Goal: Task Accomplishment & Management: Manage account settings

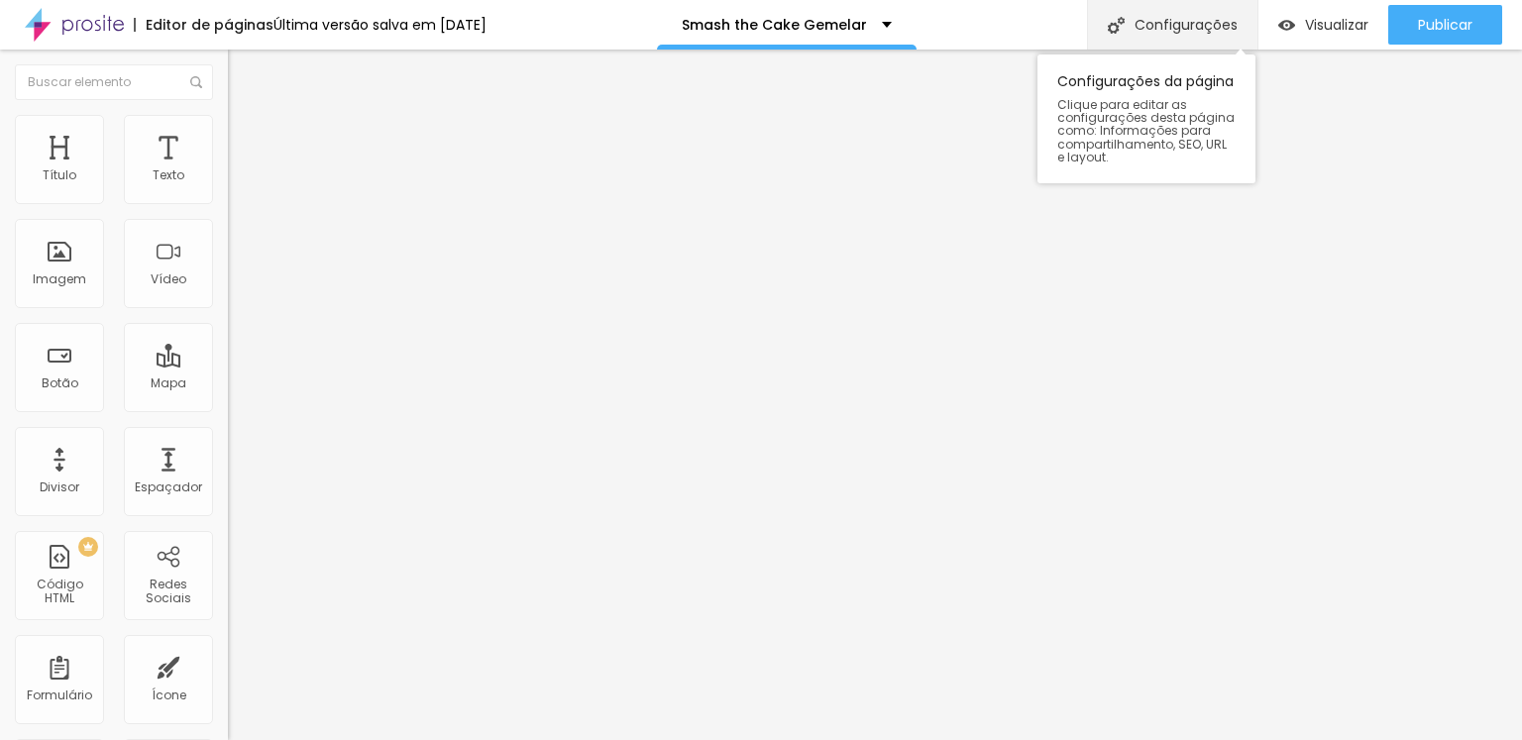
click at [1170, 25] on div "Configurações" at bounding box center [1172, 25] width 170 height 50
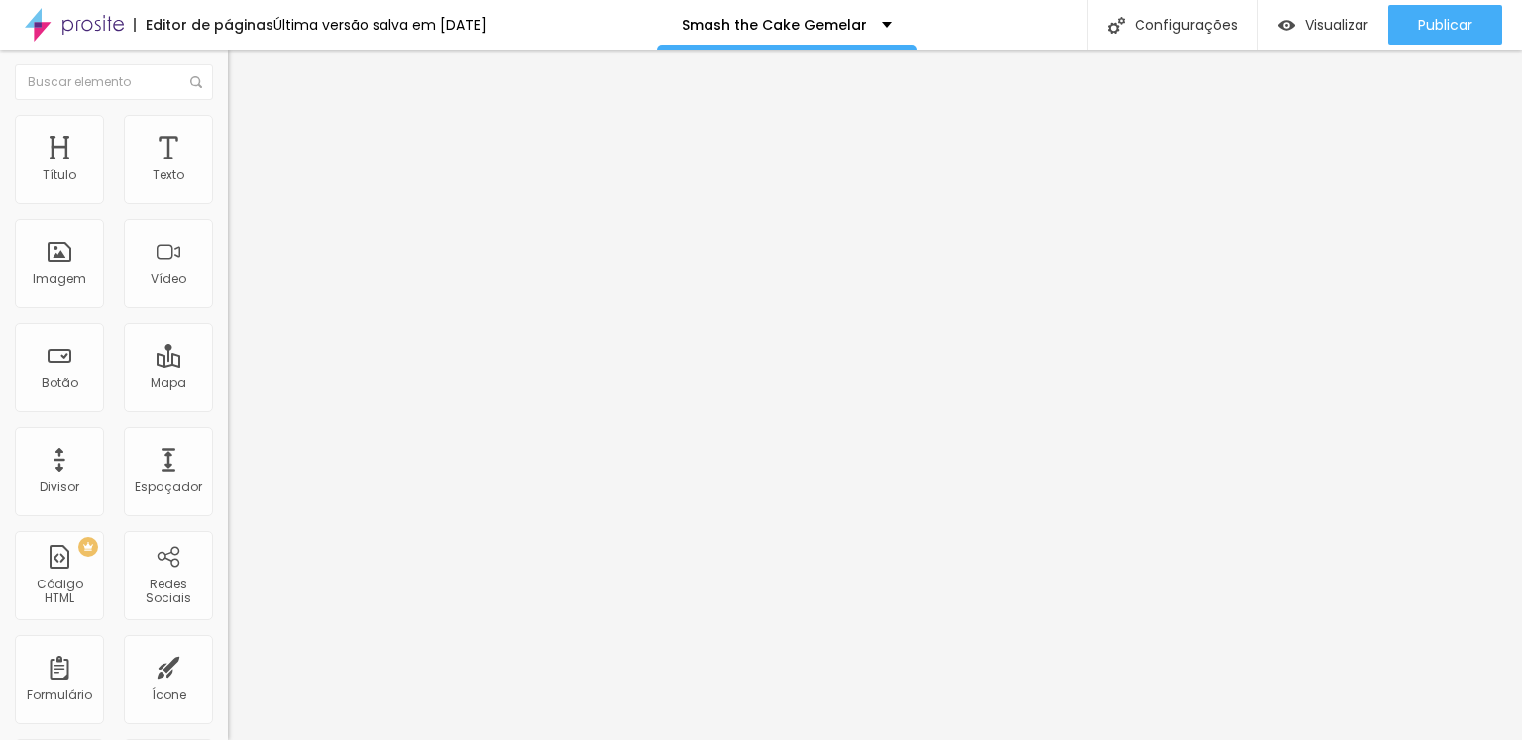
click at [228, 128] on img at bounding box center [237, 124] width 18 height 18
click at [228, 113] on img at bounding box center [237, 104] width 18 height 18
type input "40"
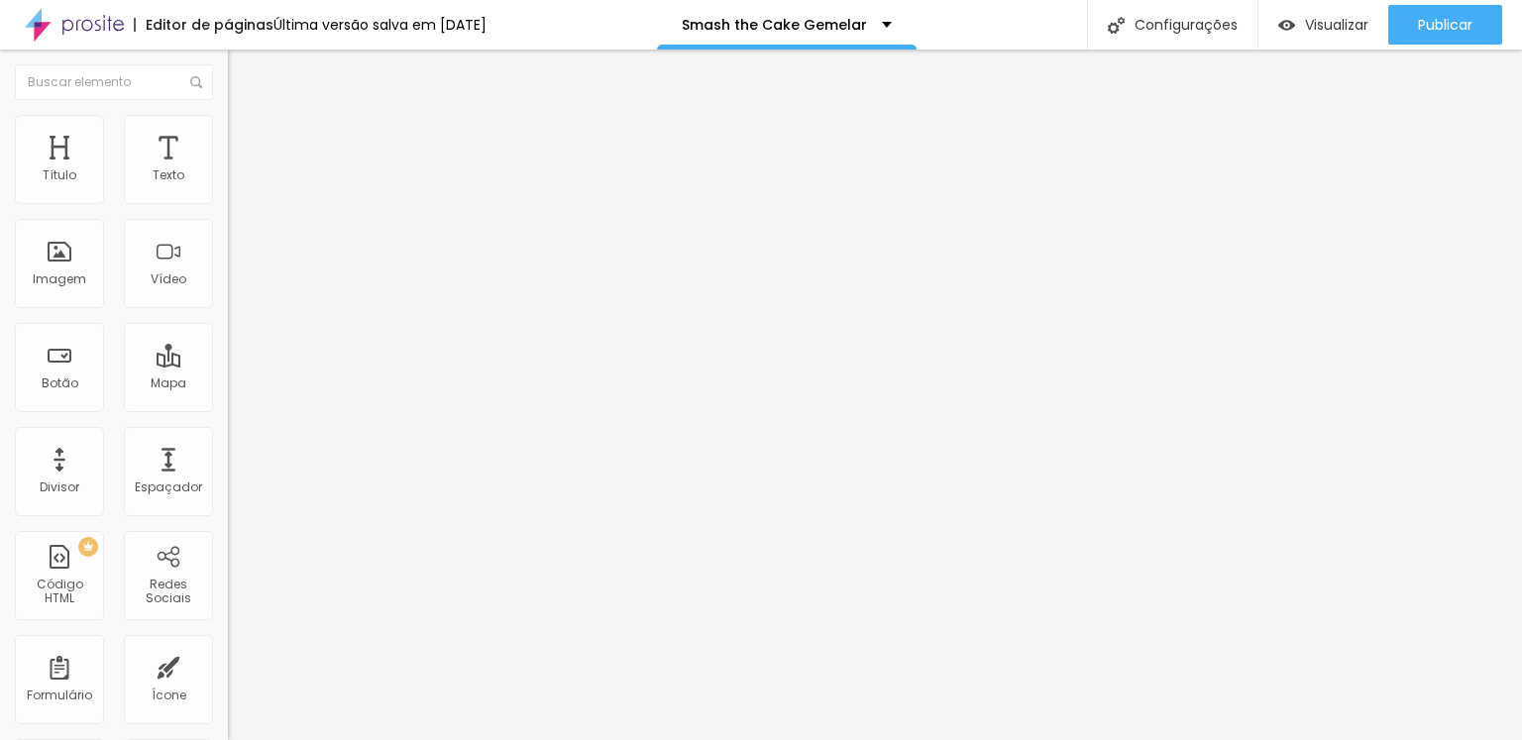
type input "46"
type input "47"
type input "49"
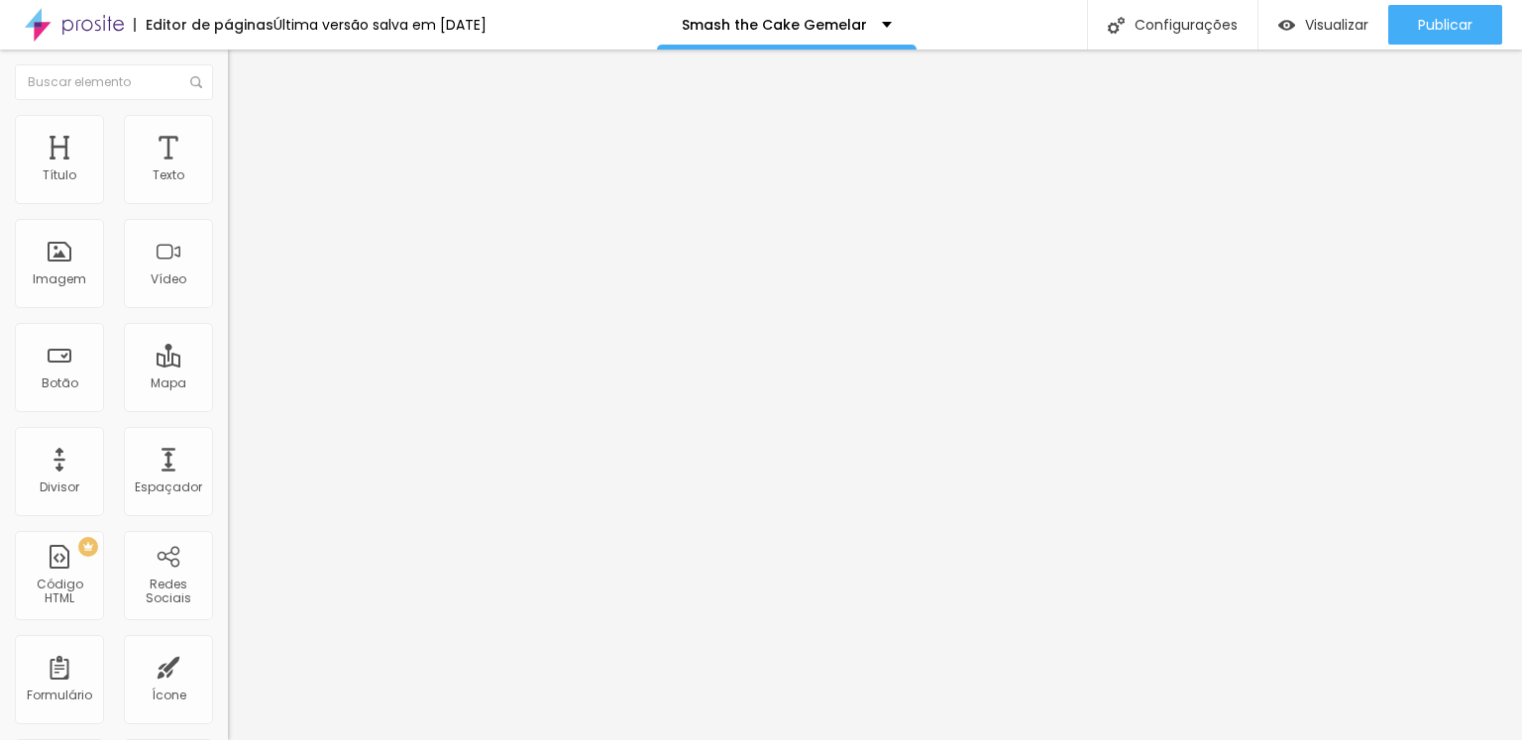
type input "49"
type input "50"
type input "54"
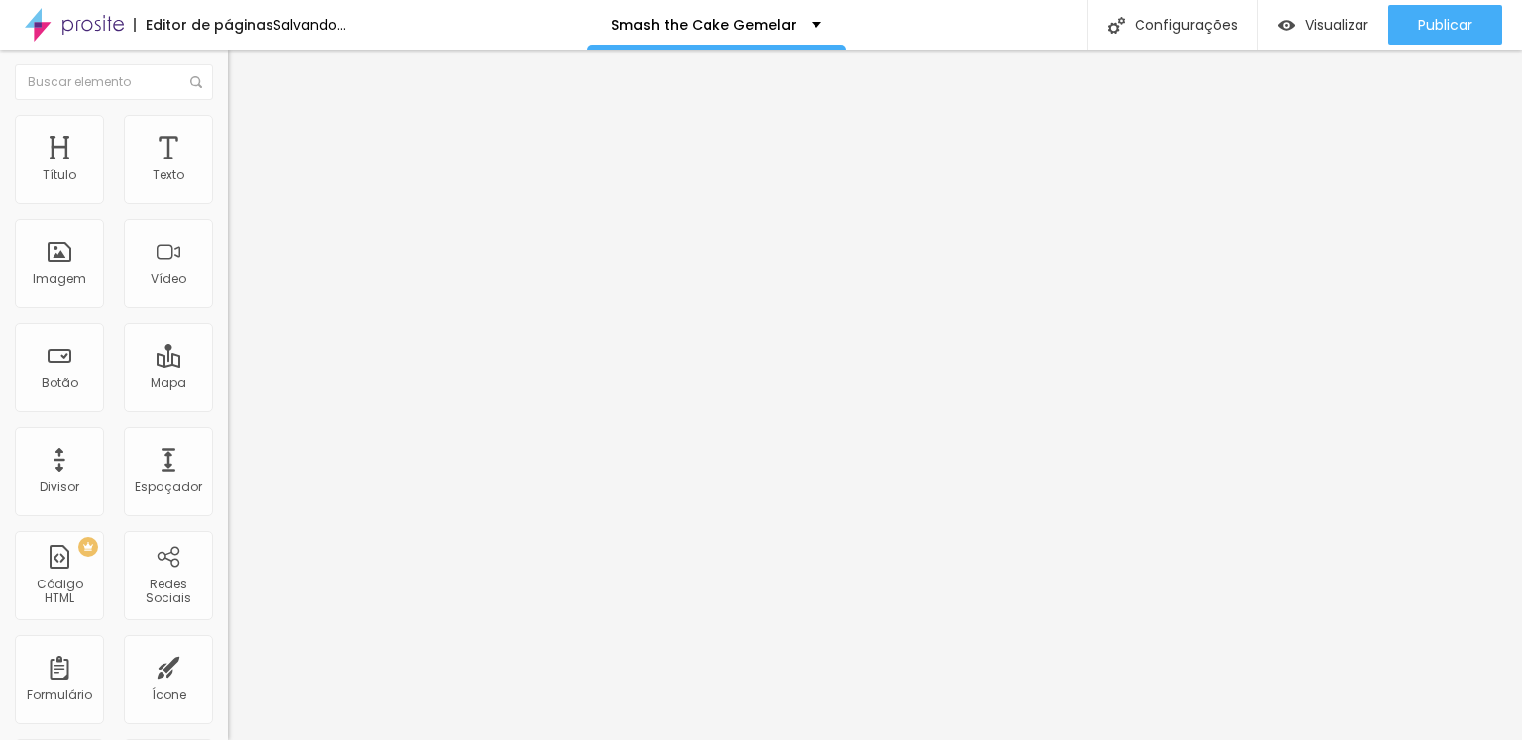
drag, startPoint x: 71, startPoint y: 415, endPoint x: 102, endPoint y: 410, distance: 31.1
type input "54"
click at [228, 468] on input "range" at bounding box center [292, 476] width 128 height 16
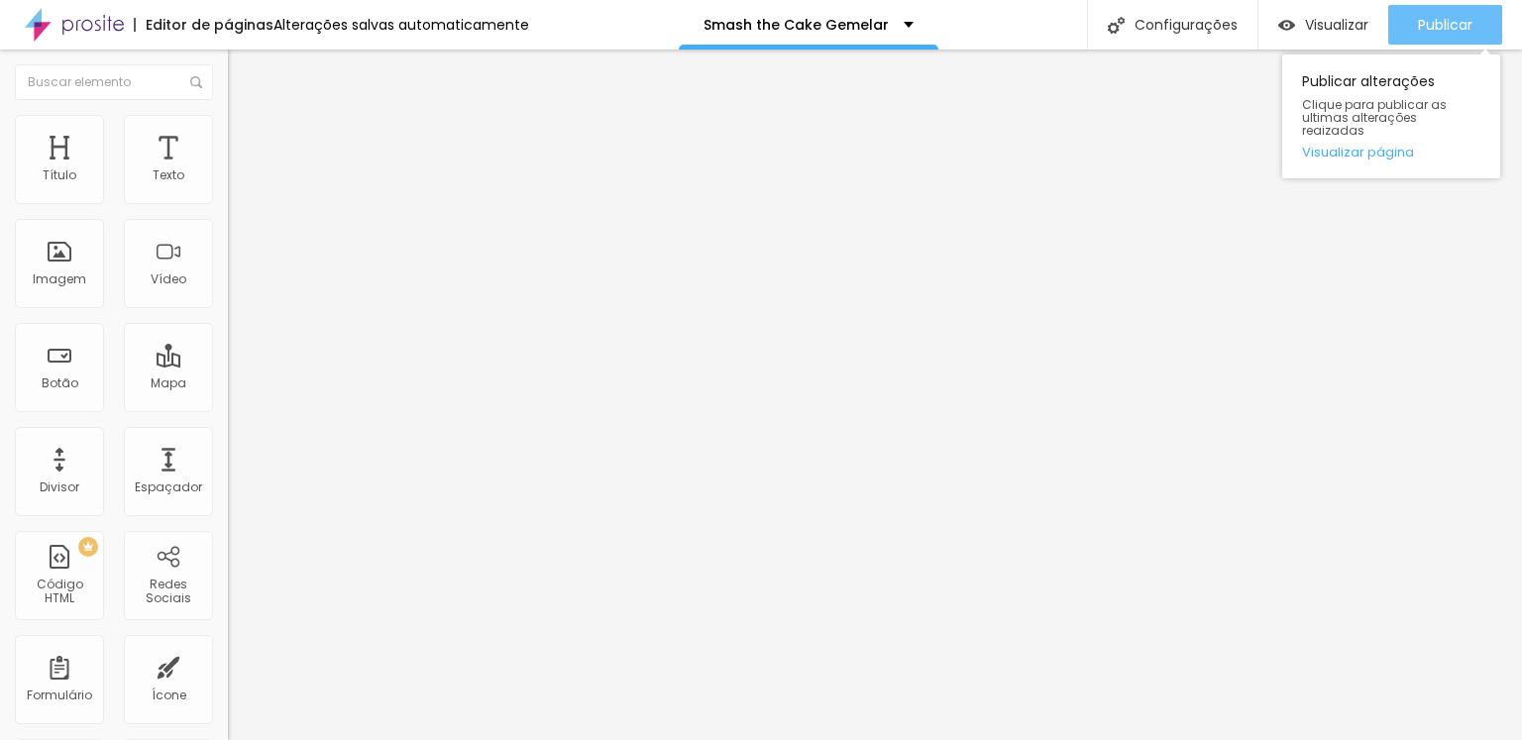
click at [1462, 21] on span "Publicar" at bounding box center [1445, 25] width 55 height 16
click at [1450, 30] on span "Publicar" at bounding box center [1445, 25] width 55 height 16
